Goal: Task Accomplishment & Management: Use online tool/utility

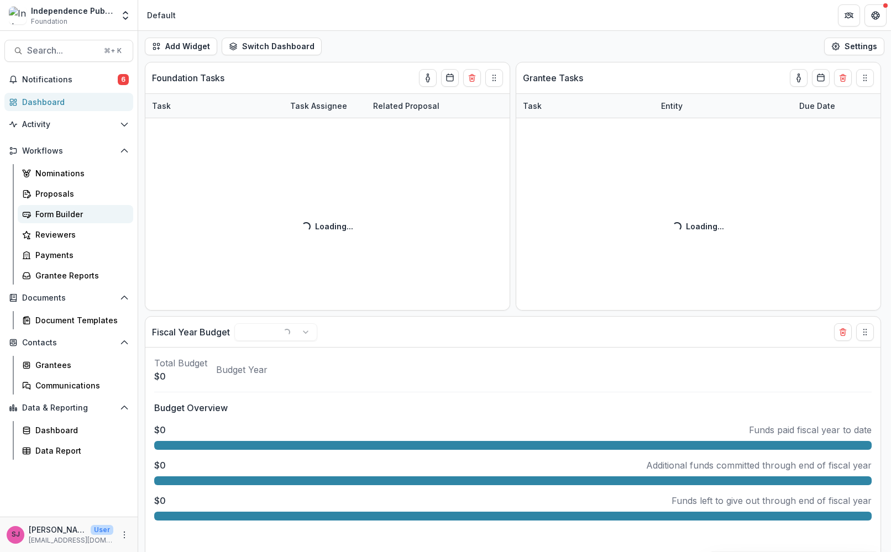
click at [67, 219] on div "Form Builder" at bounding box center [79, 214] width 89 height 12
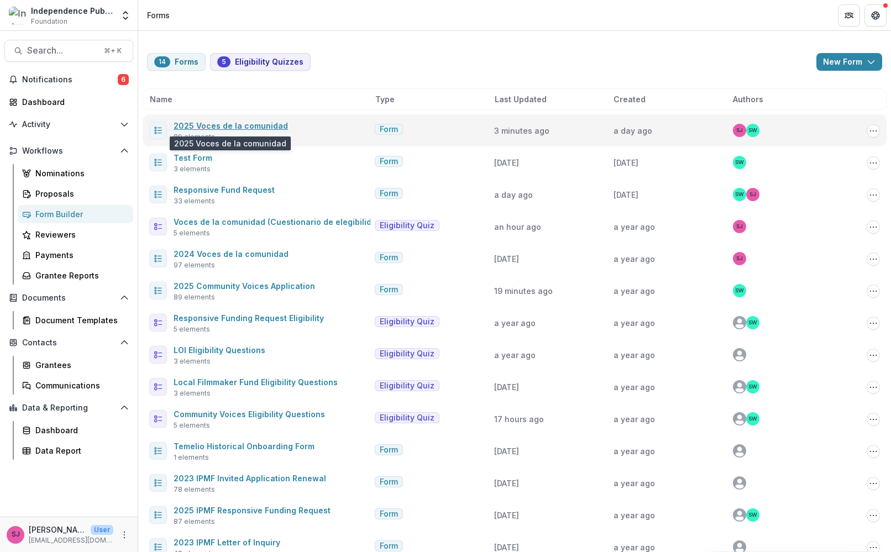
click at [219, 126] on link "2025 Voces de la comunidad" at bounding box center [231, 125] width 114 height 9
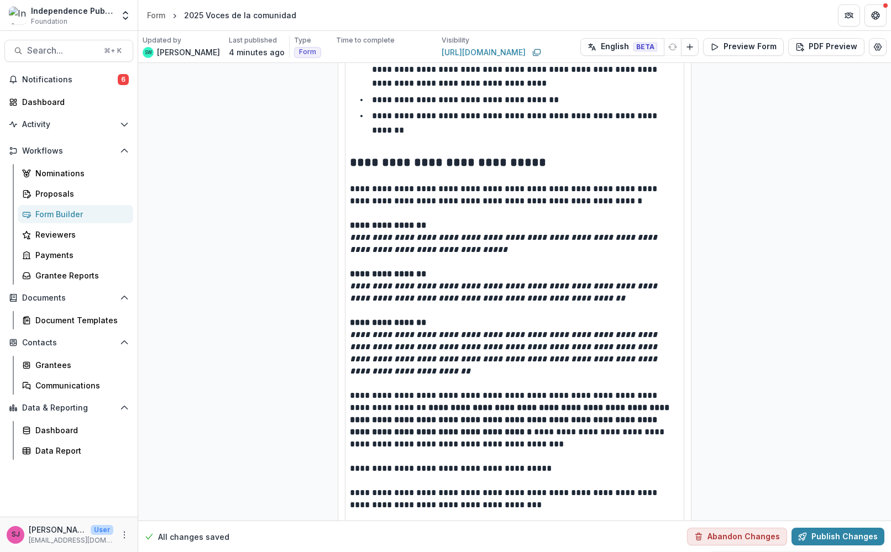
scroll to position [1396, 0]
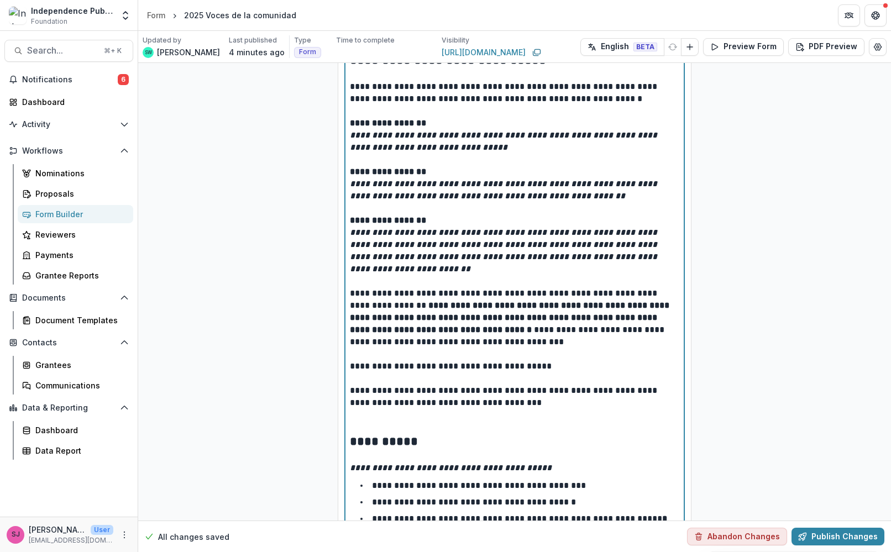
click at [373, 498] on p "**********" at bounding box center [474, 502] width 204 height 8
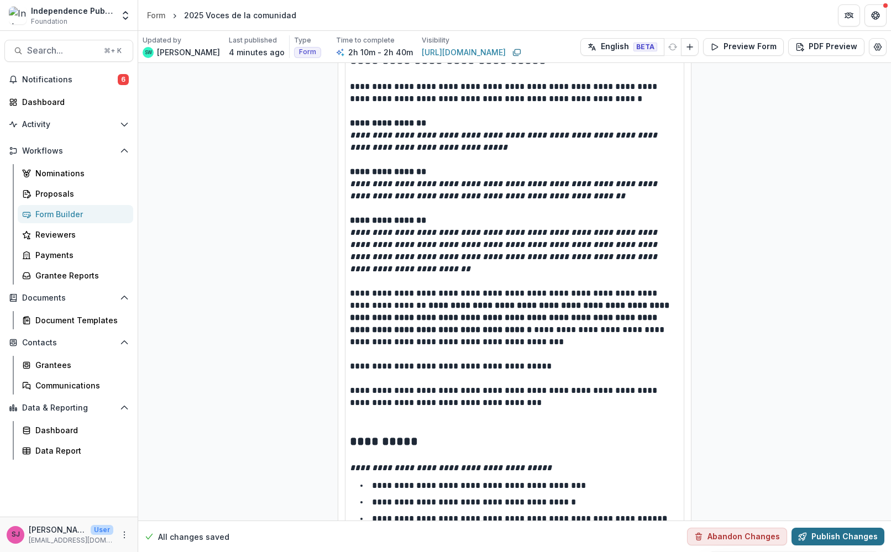
click at [817, 539] on button "Publish Changes" at bounding box center [838, 537] width 93 height 18
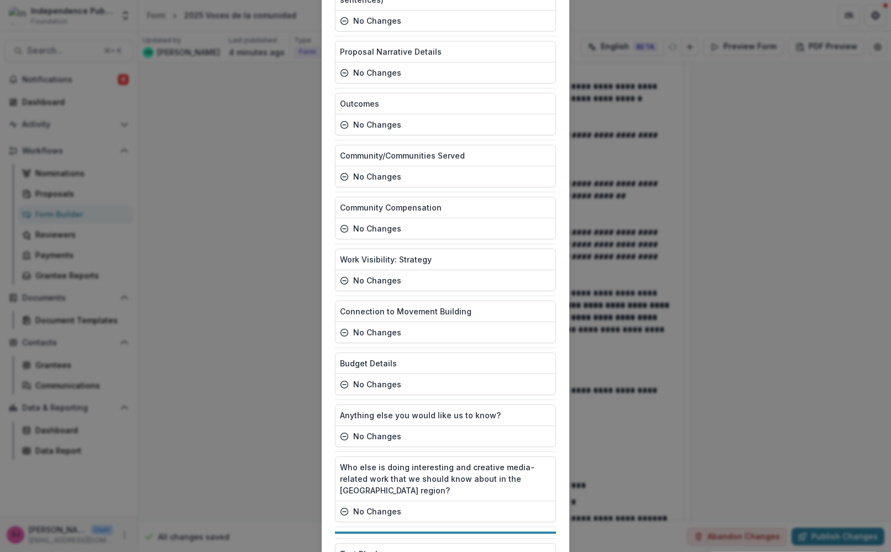
scroll to position [4310, 0]
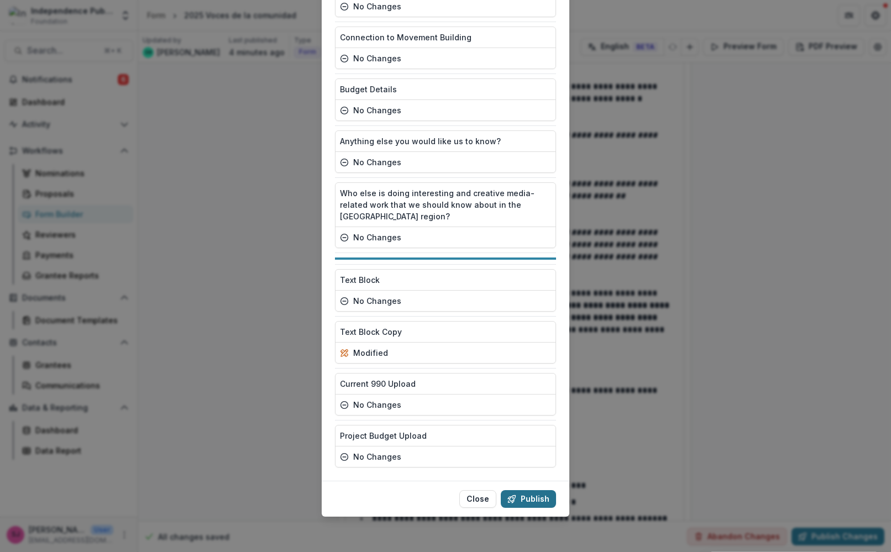
click at [543, 500] on button "Publish" at bounding box center [528, 499] width 55 height 18
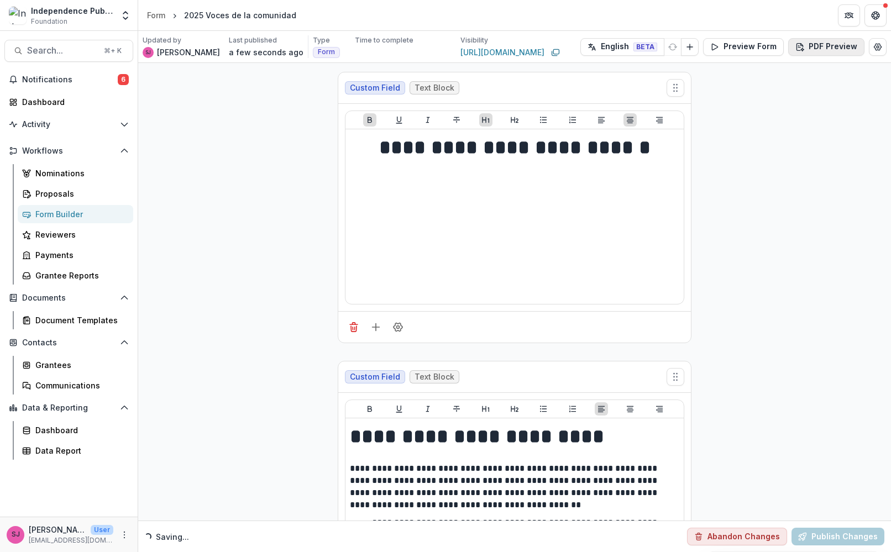
click at [860, 45] on button "PDF Preview" at bounding box center [826, 47] width 76 height 18
click at [830, 86] on p "With Description" at bounding box center [819, 91] width 64 height 12
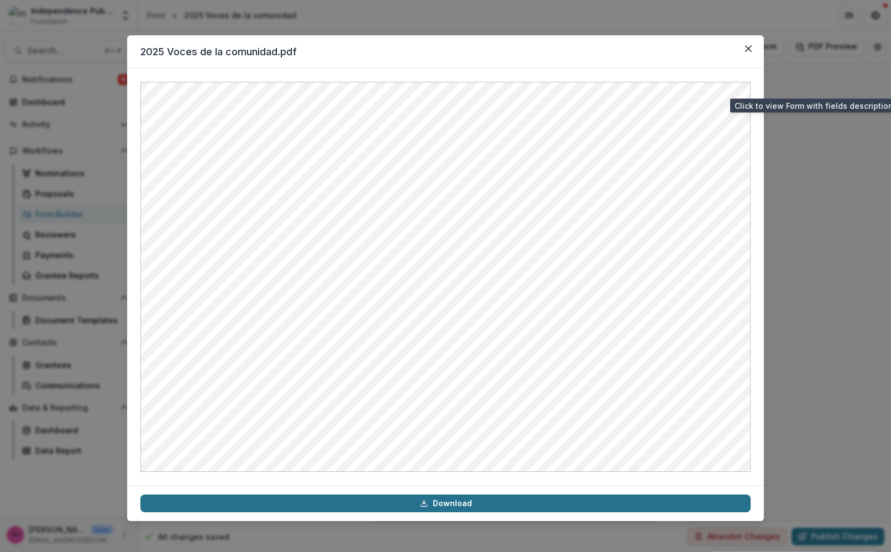
click at [401, 509] on link "Download" at bounding box center [445, 504] width 610 height 18
